Goal: Task Accomplishment & Management: Complete application form

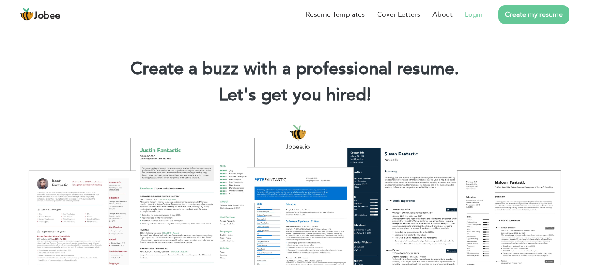
click at [473, 15] on link "Login" at bounding box center [474, 14] width 18 height 10
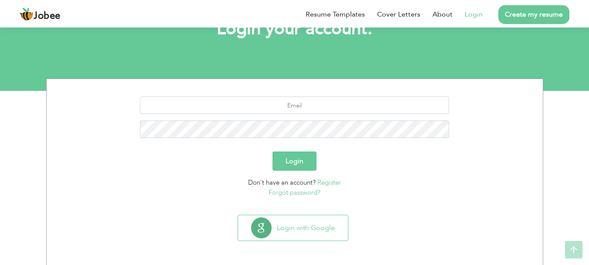
scroll to position [66, 0]
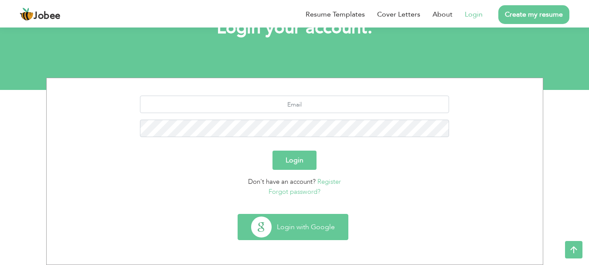
click at [299, 228] on button "Login with Google" at bounding box center [293, 226] width 110 height 25
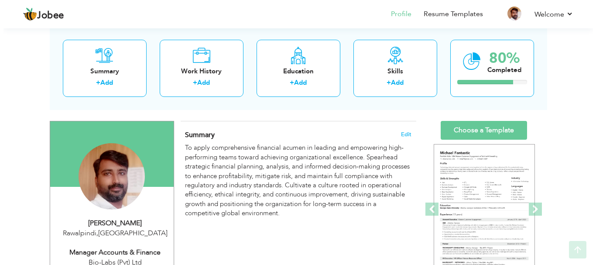
scroll to position [87, 0]
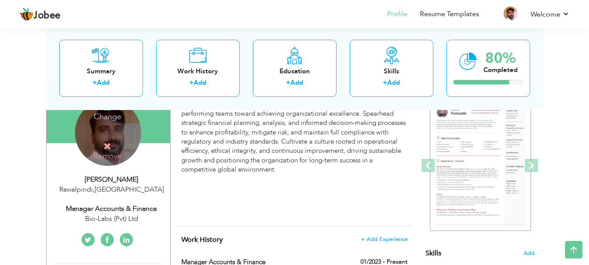
click at [107, 116] on h4 "Change" at bounding box center [107, 110] width 62 height 21
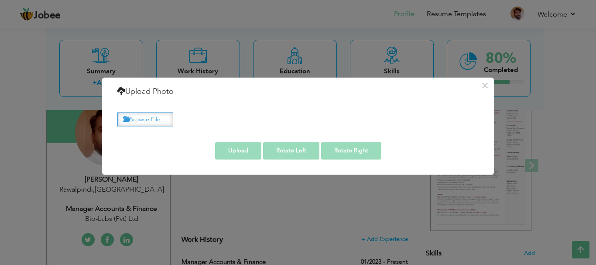
click at [148, 115] on label "Browse File ..." at bounding box center [145, 120] width 56 height 14
click at [0, 0] on input "Browse File ..." at bounding box center [0, 0] width 0 height 0
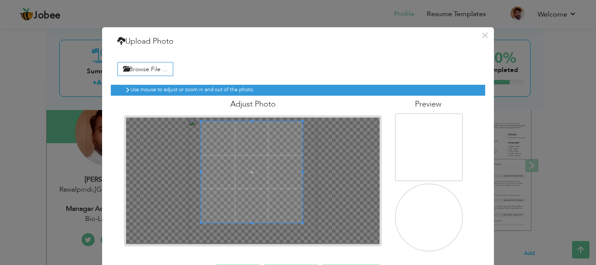
click at [254, 166] on span at bounding box center [251, 171] width 101 height 101
click at [255, 167] on span at bounding box center [251, 170] width 101 height 101
click at [425, 219] on img at bounding box center [430, 219] width 76 height 75
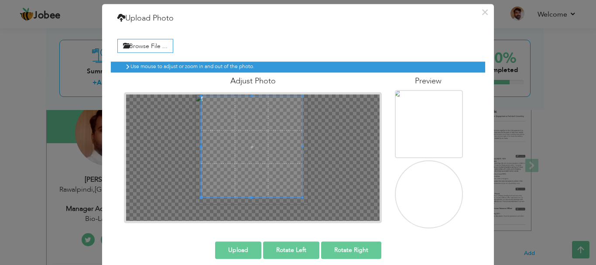
scroll to position [32, 0]
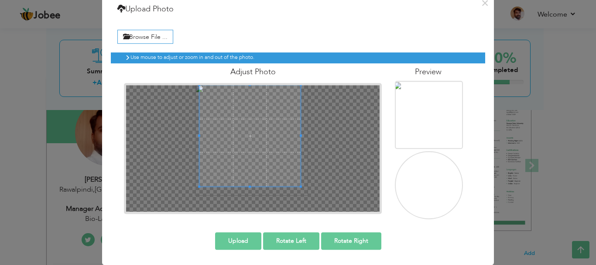
click at [250, 136] on span at bounding box center [249, 135] width 101 height 101
click at [236, 236] on button "Upload" at bounding box center [238, 240] width 46 height 17
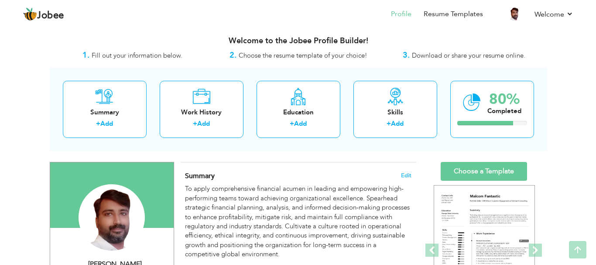
scroll to position [0, 0]
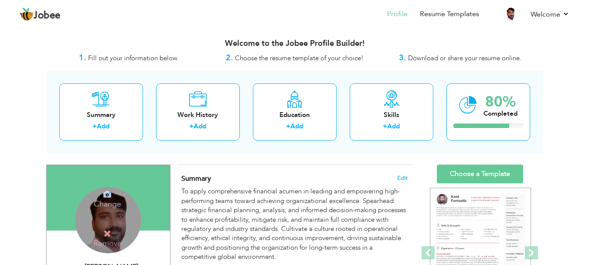
click at [110, 214] on div "Change Remove" at bounding box center [108, 220] width 66 height 66
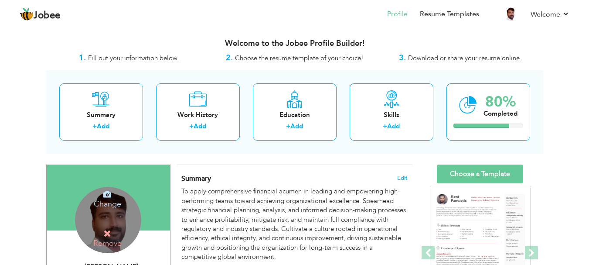
click at [107, 204] on h4 "Change" at bounding box center [107, 198] width 62 height 21
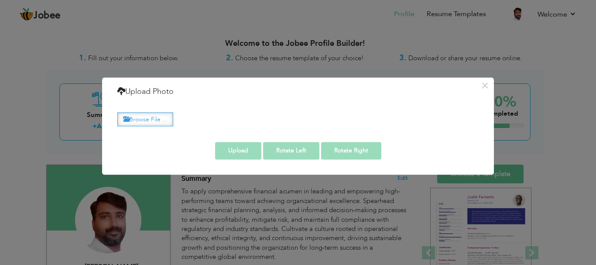
click at [144, 114] on label "Browse File ..." at bounding box center [145, 120] width 56 height 14
click at [0, 0] on input "Browse File ..." at bounding box center [0, 0] width 0 height 0
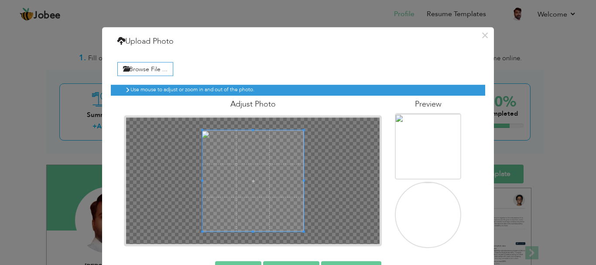
click at [425, 219] on img at bounding box center [428, 215] width 67 height 66
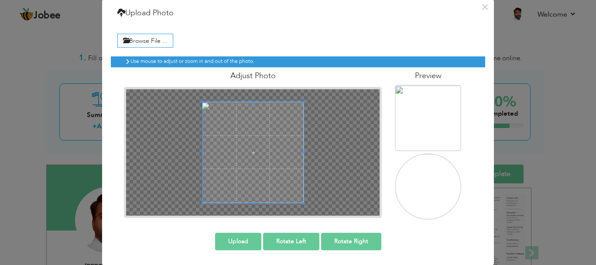
scroll to position [29, 0]
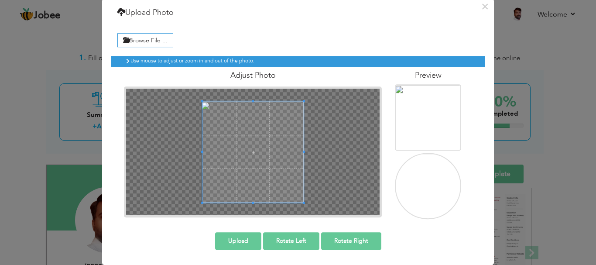
click at [225, 242] on button "Upload" at bounding box center [238, 240] width 46 height 17
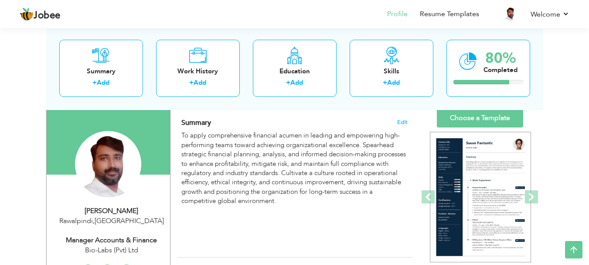
scroll to position [0, 0]
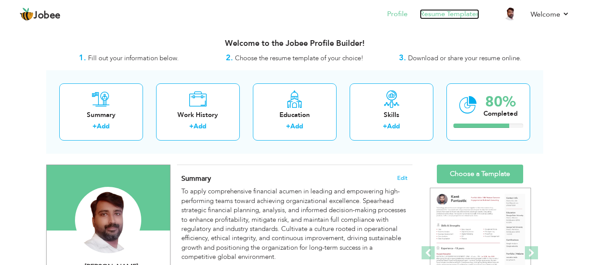
click at [457, 12] on link "Resume Templates" at bounding box center [449, 14] width 59 height 10
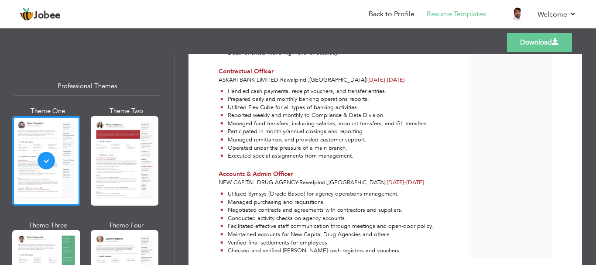
scroll to position [594, 0]
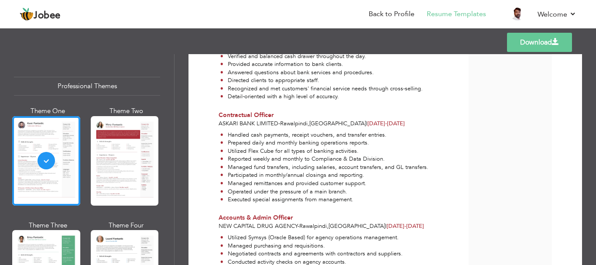
click at [529, 44] on link "Download" at bounding box center [539, 42] width 65 height 19
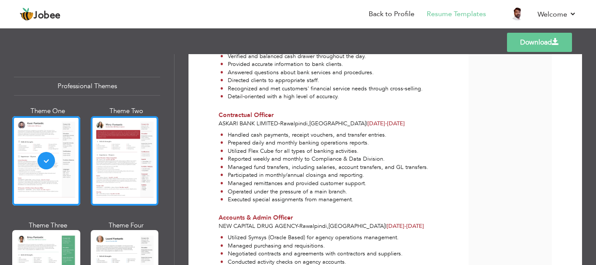
click at [113, 155] on div at bounding box center [125, 160] width 68 height 89
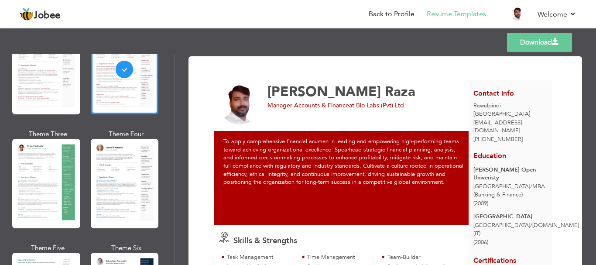
scroll to position [87, 0]
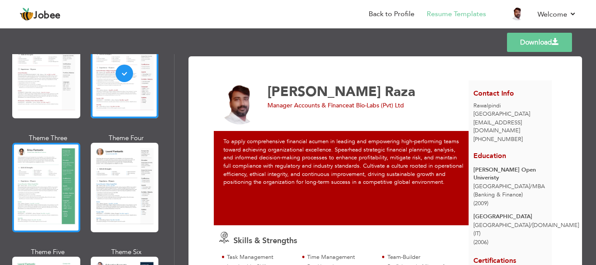
click at [44, 177] on div at bounding box center [46, 187] width 68 height 89
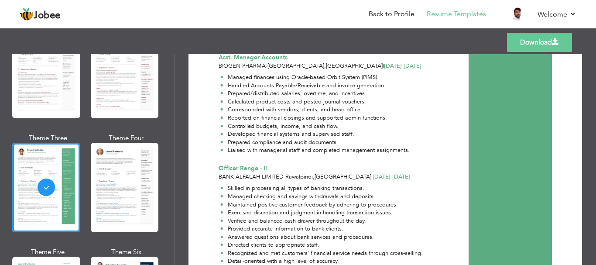
scroll to position [436, 0]
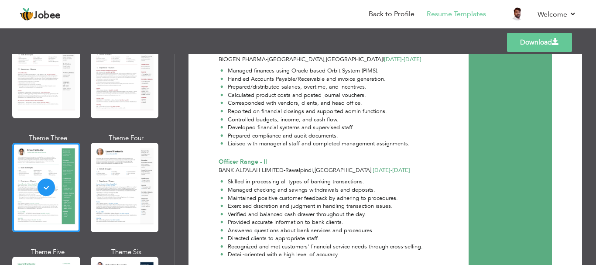
click at [540, 39] on link "Download" at bounding box center [539, 42] width 65 height 19
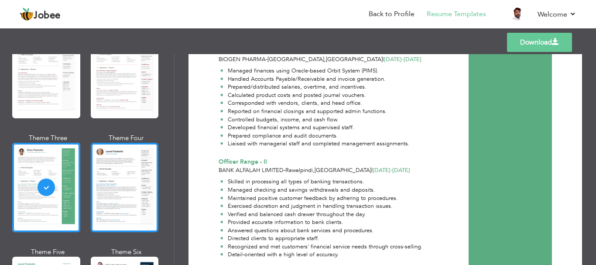
click at [122, 169] on div at bounding box center [125, 187] width 68 height 89
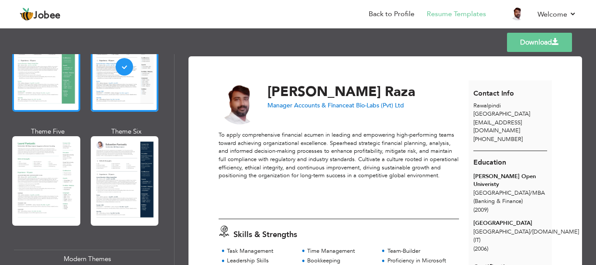
scroll to position [218, 0]
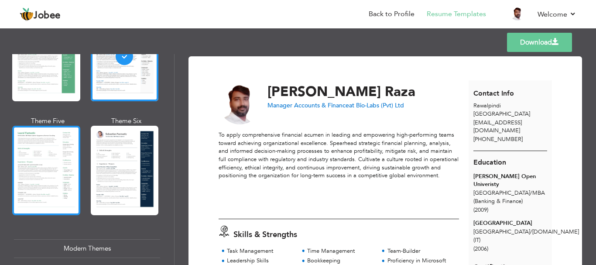
click at [52, 161] on div at bounding box center [46, 170] width 68 height 89
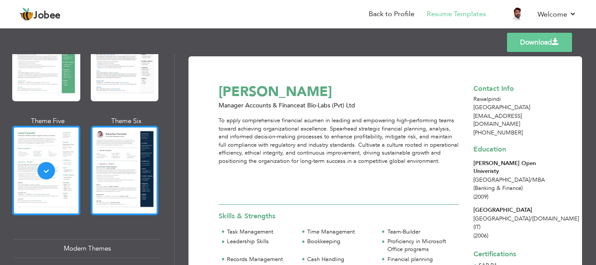
click at [115, 154] on div at bounding box center [125, 170] width 68 height 89
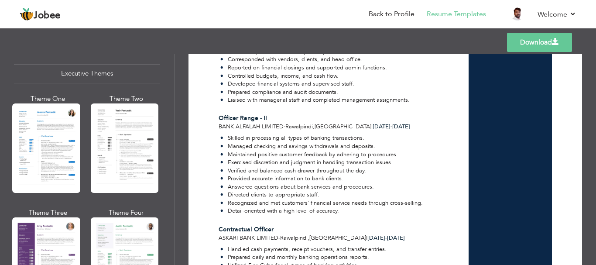
scroll to position [666, 0]
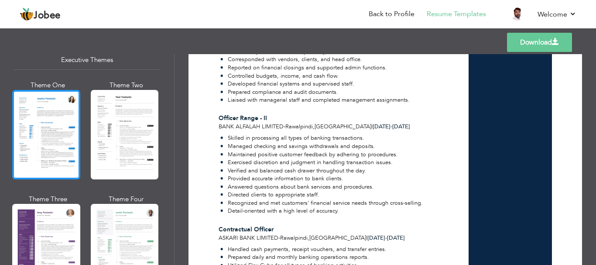
click at [45, 126] on div at bounding box center [46, 134] width 68 height 89
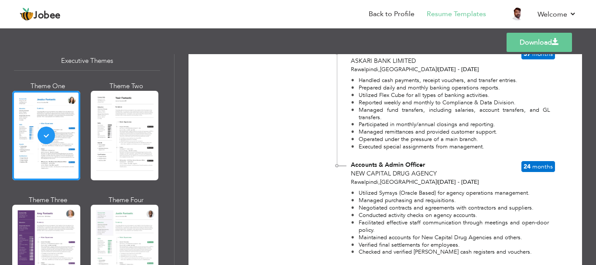
scroll to position [674, 0]
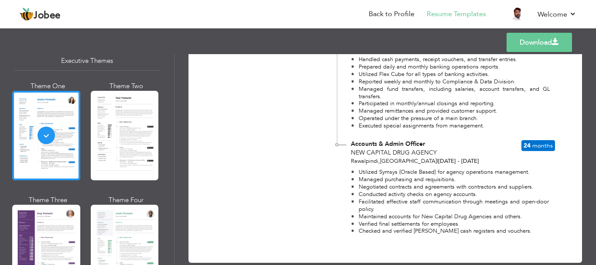
click at [542, 41] on link "Download" at bounding box center [538, 42] width 65 height 19
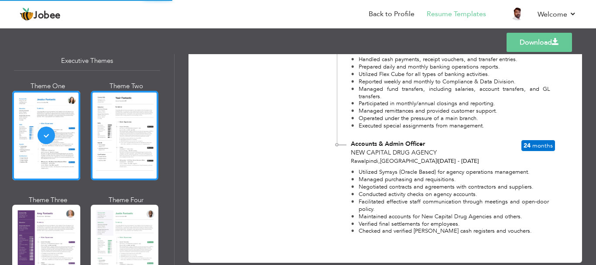
click at [137, 136] on div at bounding box center [125, 135] width 68 height 89
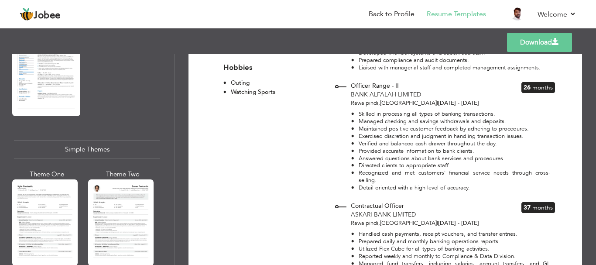
scroll to position [1320, 0]
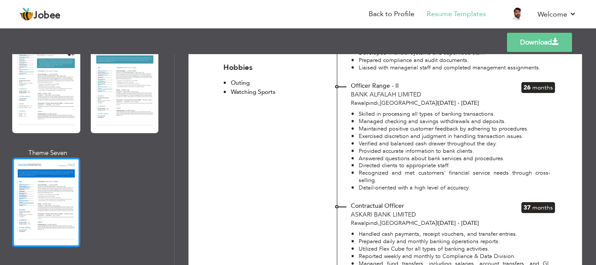
click at [60, 185] on div at bounding box center [46, 201] width 68 height 89
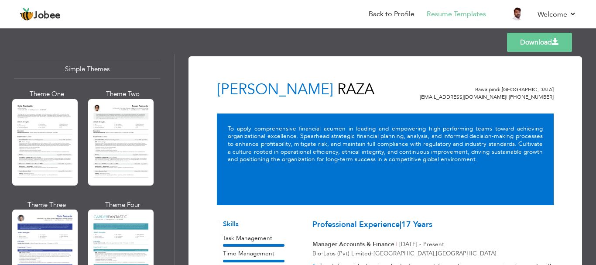
scroll to position [1538, 0]
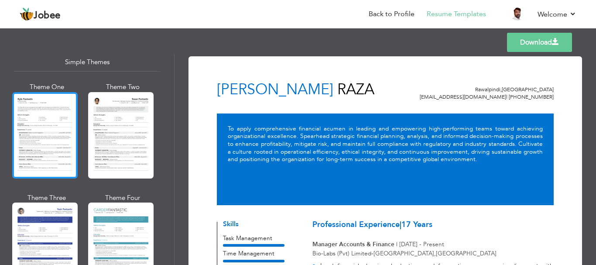
click at [68, 109] on div at bounding box center [44, 135] width 65 height 86
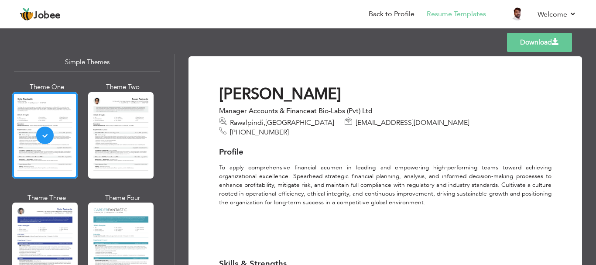
scroll to position [218, 0]
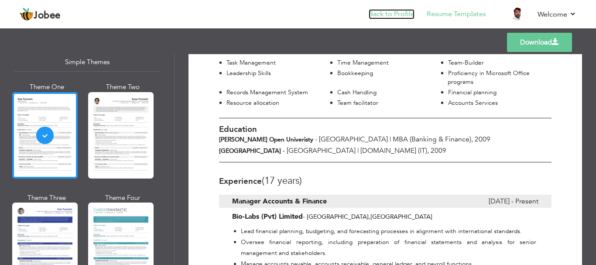
click at [392, 11] on link "Back to Profile" at bounding box center [392, 14] width 46 height 10
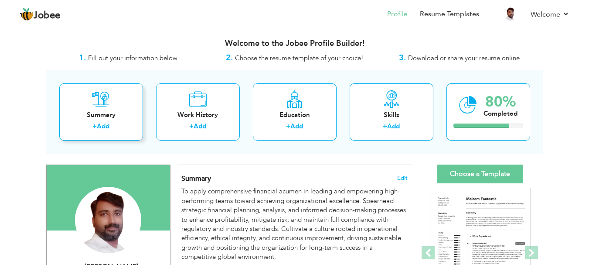
click at [111, 105] on div "Summary + Add" at bounding box center [101, 111] width 84 height 57
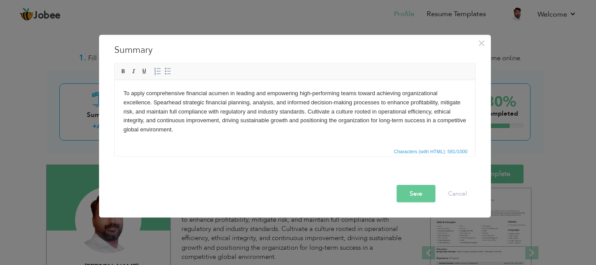
scroll to position [39, 0]
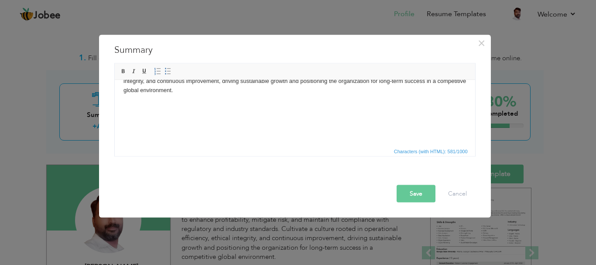
drag, startPoint x: 470, startPoint y: 106, endPoint x: 575, endPoint y: 260, distance: 187.0
click at [406, 191] on button "Save" at bounding box center [415, 192] width 39 height 17
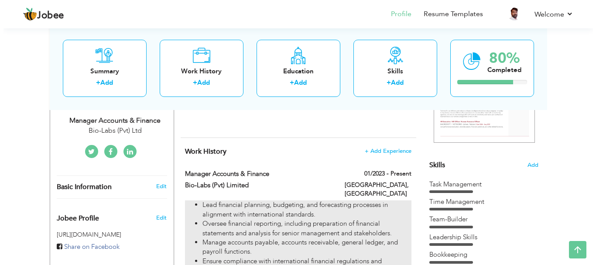
scroll to position [174, 0]
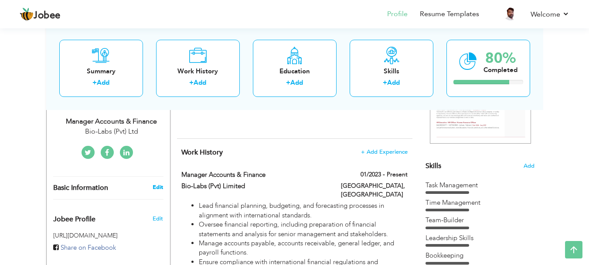
click at [161, 186] on link "Edit" at bounding box center [158, 187] width 10 height 8
type input "Hassan Ali"
type input "Raza"
type input "+923335508773"
select select "number:166"
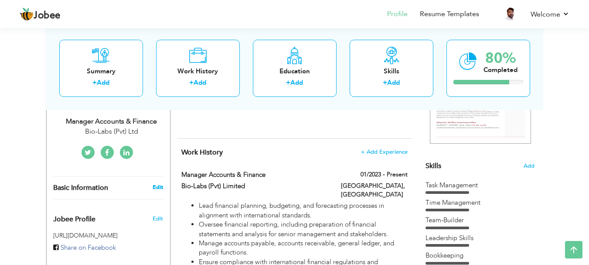
type input "Rawalpindi"
select select "number:19"
type input "Bio-Labs (Pvt) Ltd"
type input "Manager Accounts & Finance"
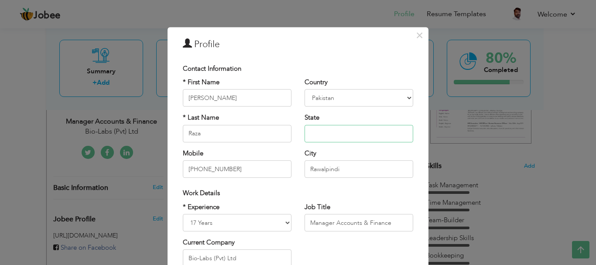
click at [341, 130] on input "text" at bounding box center [358, 133] width 109 height 17
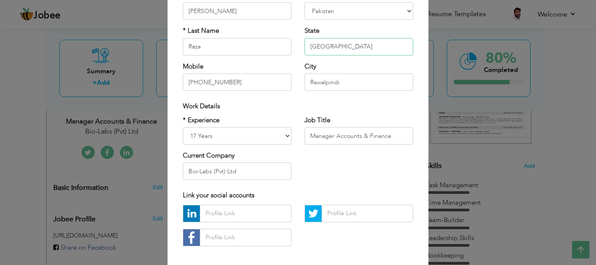
scroll to position [87, 0]
type input "Punjab"
click at [199, 84] on input "+923335508773" at bounding box center [237, 81] width 109 height 17
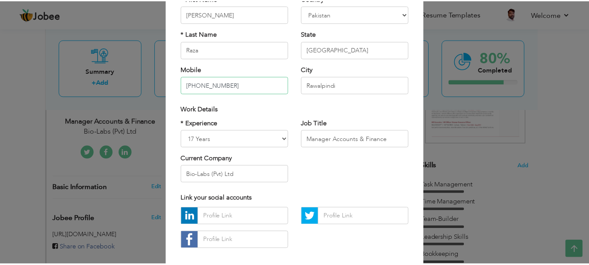
scroll to position [127, 0]
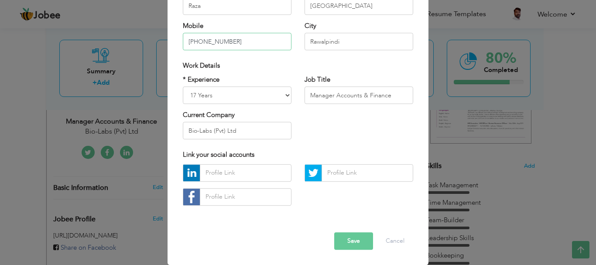
type input "+923005508773"
click at [349, 243] on button "Save" at bounding box center [353, 240] width 39 height 17
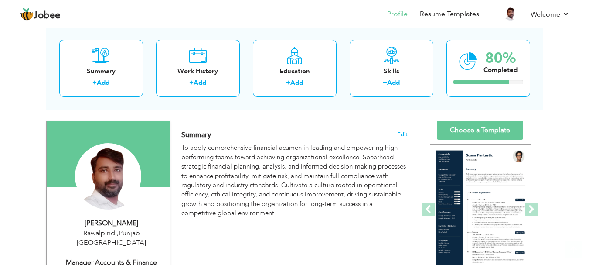
scroll to position [0, 0]
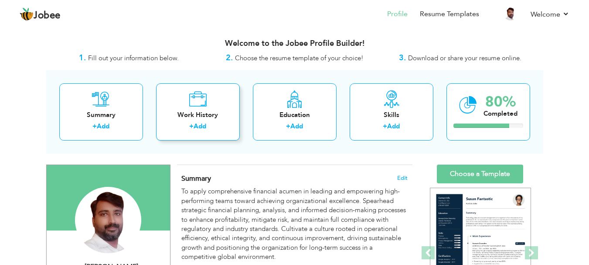
click at [188, 111] on div "Work History" at bounding box center [198, 114] width 70 height 9
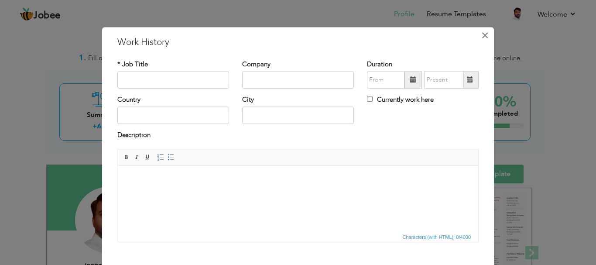
click at [482, 33] on span "×" at bounding box center [484, 35] width 7 height 16
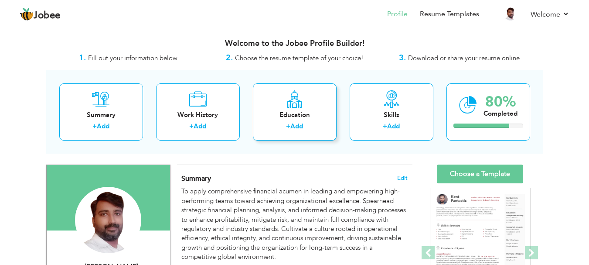
click at [274, 114] on div "Education" at bounding box center [295, 114] width 70 height 9
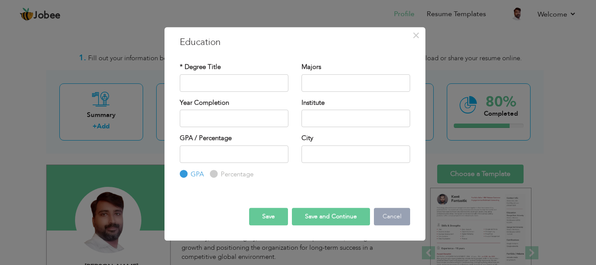
click at [402, 217] on button "Cancel" at bounding box center [392, 216] width 36 height 17
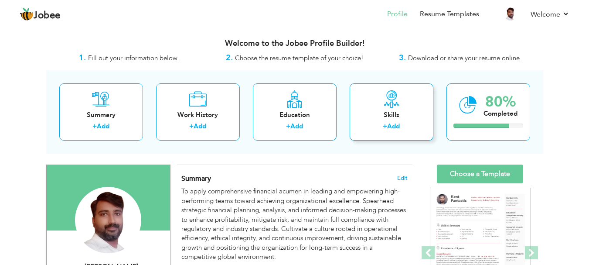
click at [405, 116] on div "Skills" at bounding box center [392, 114] width 70 height 9
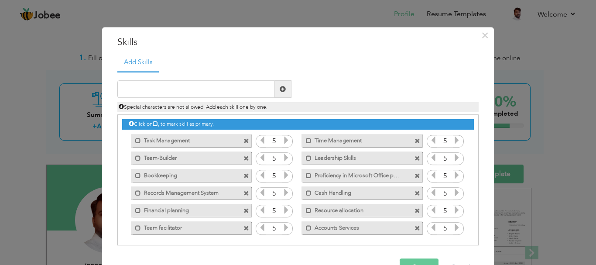
click at [414, 209] on span at bounding box center [417, 211] width 6 height 6
click at [414, 212] on span at bounding box center [417, 211] width 6 height 6
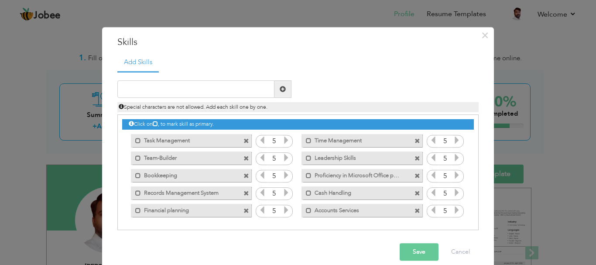
click at [411, 256] on button "Save" at bounding box center [419, 251] width 39 height 17
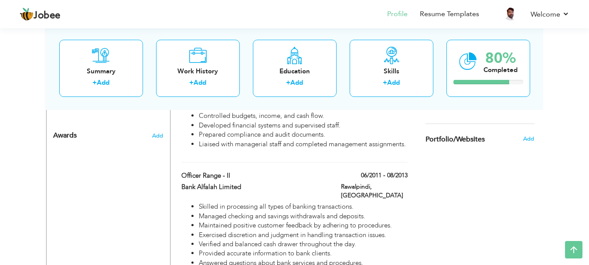
scroll to position [537, 0]
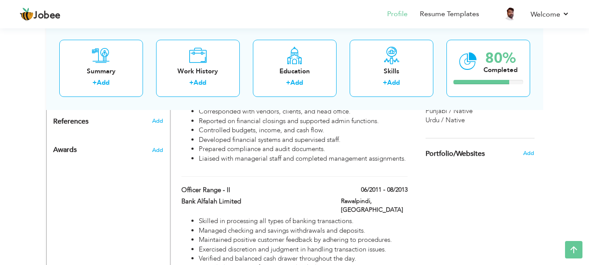
click at [467, 153] on span "Portfolio/Websites" at bounding box center [455, 154] width 59 height 8
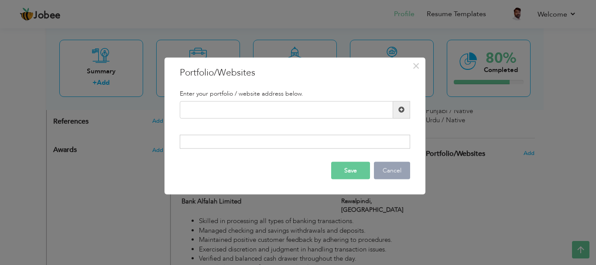
click at [385, 169] on button "Cancel" at bounding box center [392, 170] width 36 height 17
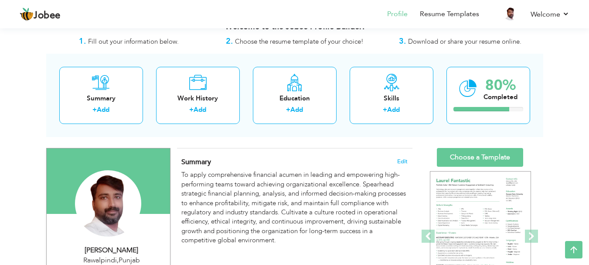
scroll to position [0, 0]
